Goal: Task Accomplishment & Management: Use online tool/utility

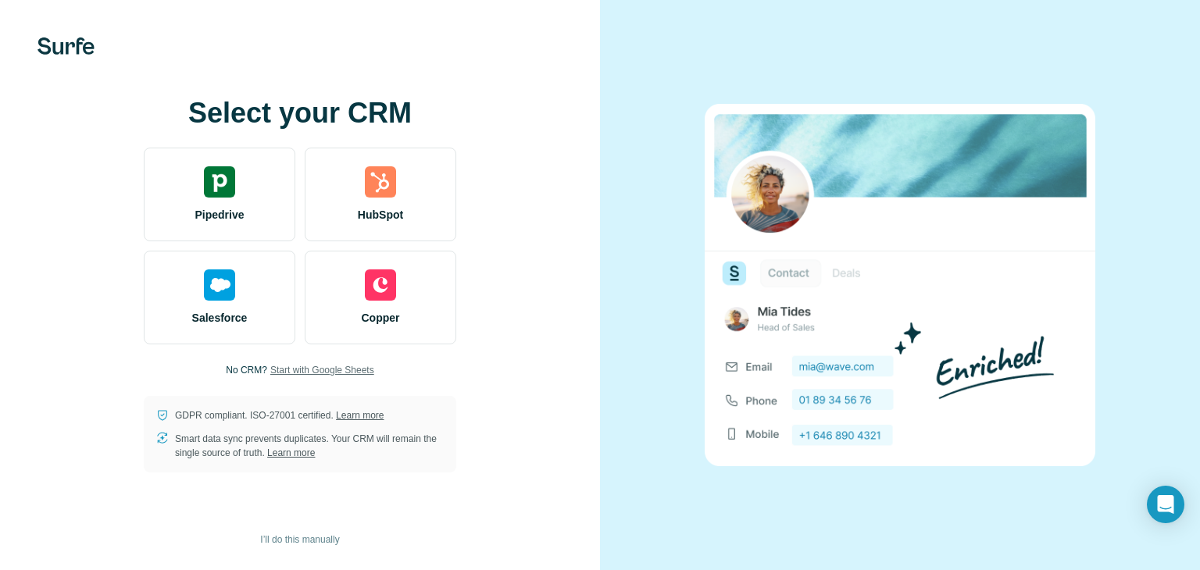
click at [304, 363] on span "Start with Google Sheets" at bounding box center [322, 370] width 104 height 14
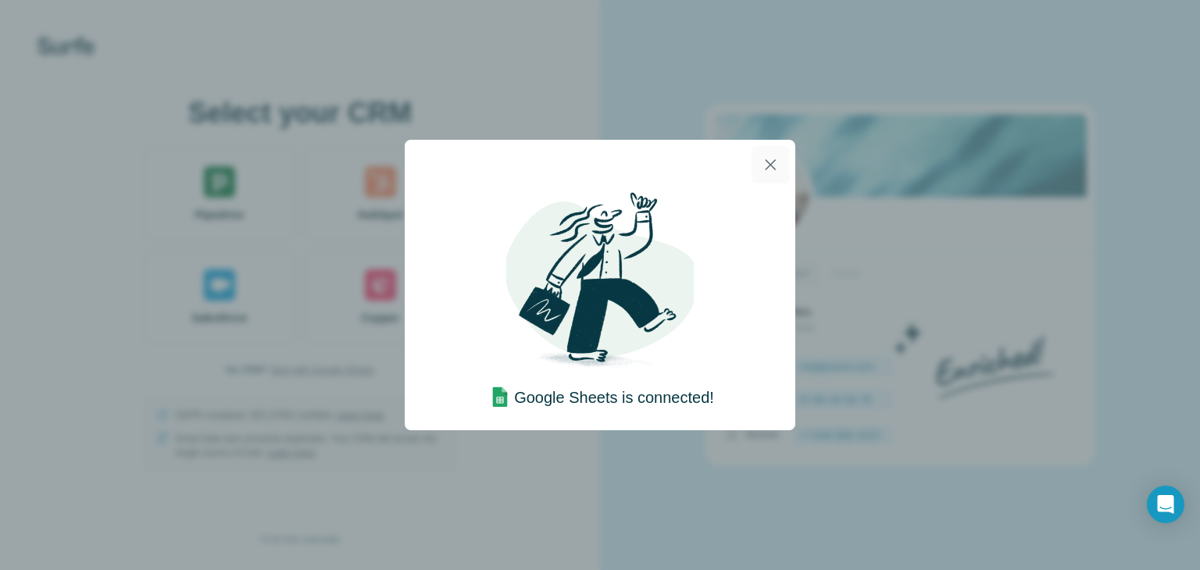
click at [767, 158] on icon "button" at bounding box center [770, 165] width 19 height 19
